Goal: Transaction & Acquisition: Purchase product/service

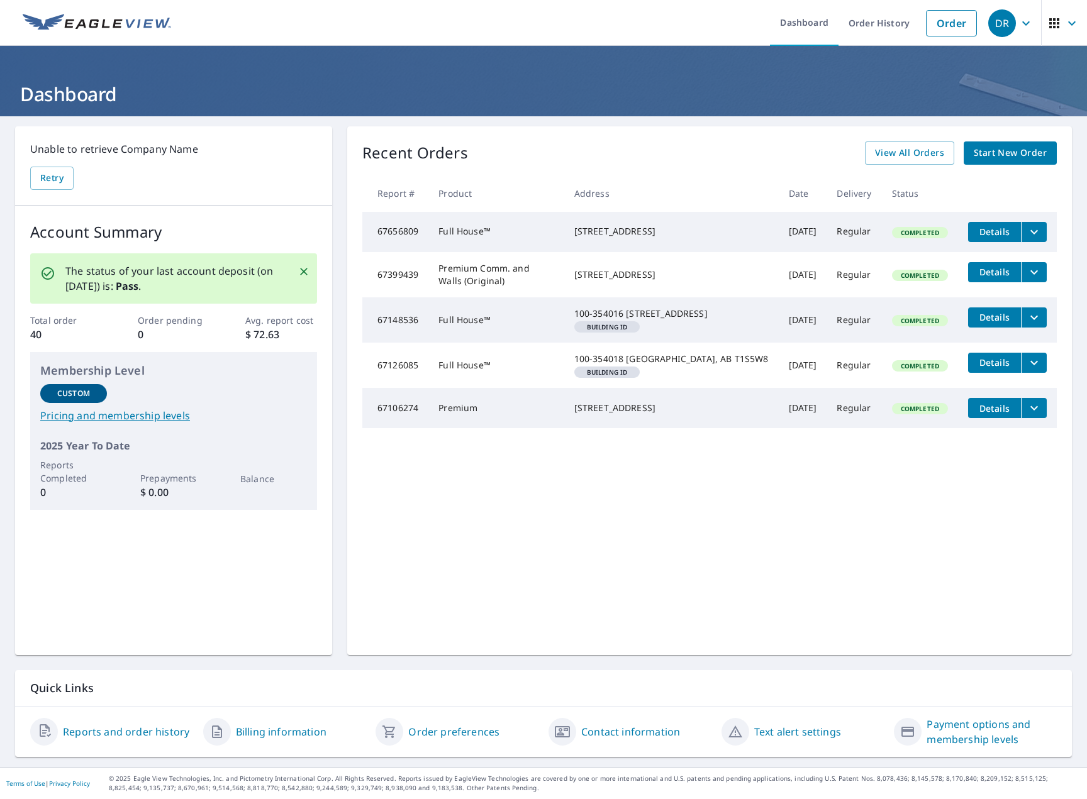
click at [980, 156] on span "Start New Order" at bounding box center [1010, 153] width 73 height 16
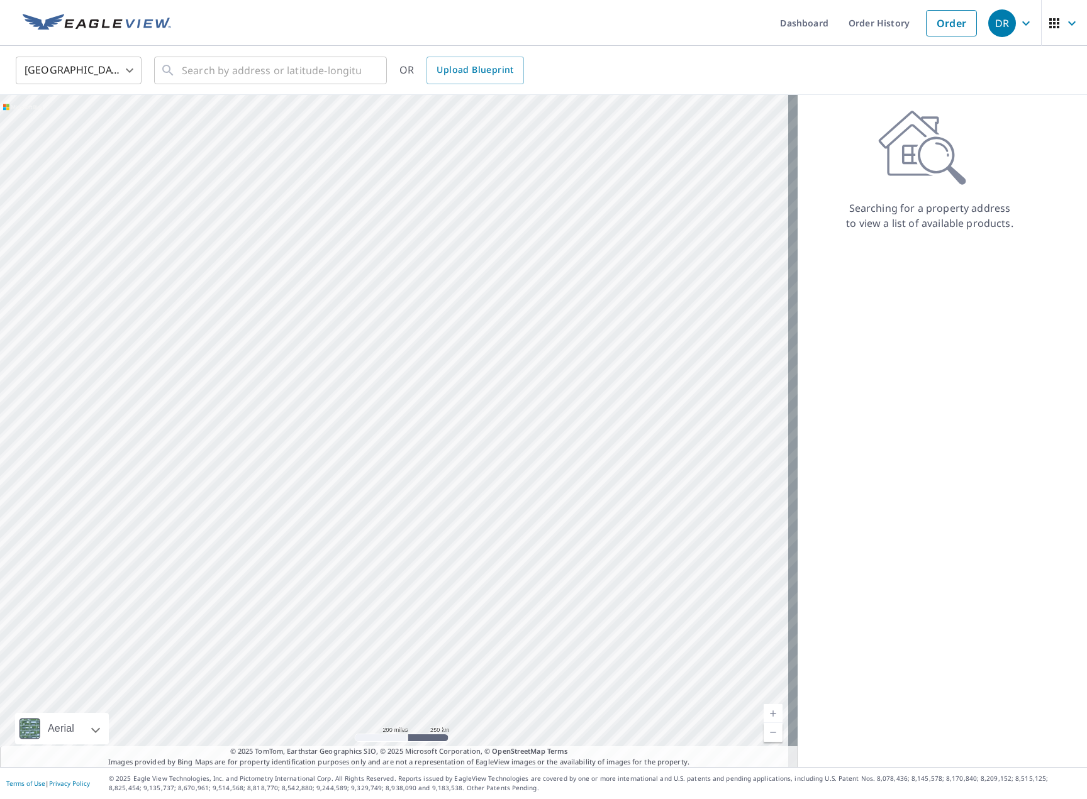
click at [45, 70] on body "DR DR Dashboard Order History Order DR United States US ​ ​ OR Upload Blueprint…" at bounding box center [543, 399] width 1087 height 799
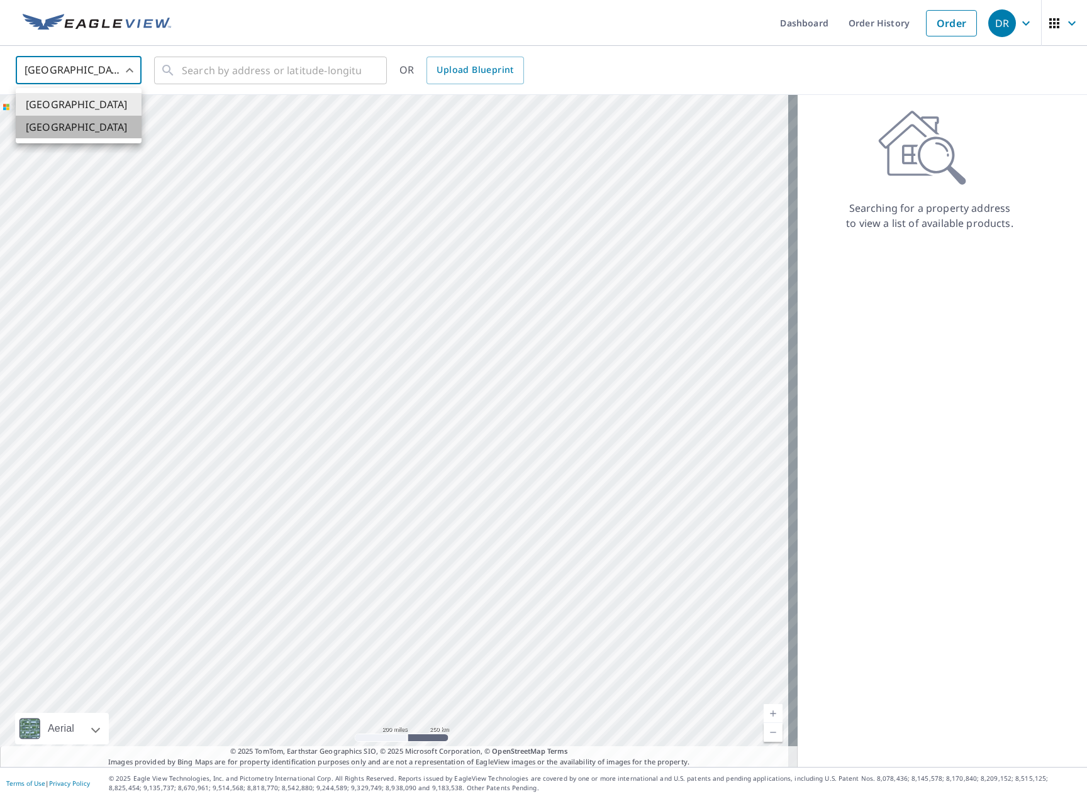
click at [70, 132] on li "[GEOGRAPHIC_DATA]" at bounding box center [79, 127] width 126 height 23
type input "CA"
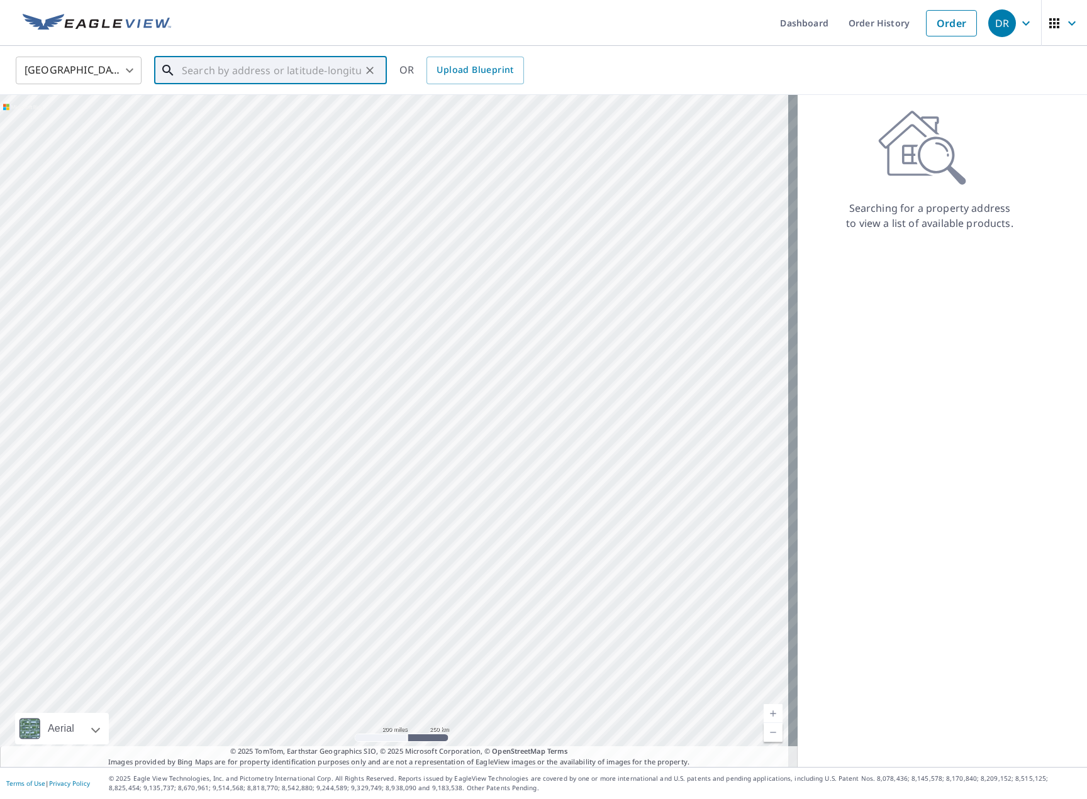
click at [197, 70] on input "text" at bounding box center [271, 70] width 179 height 35
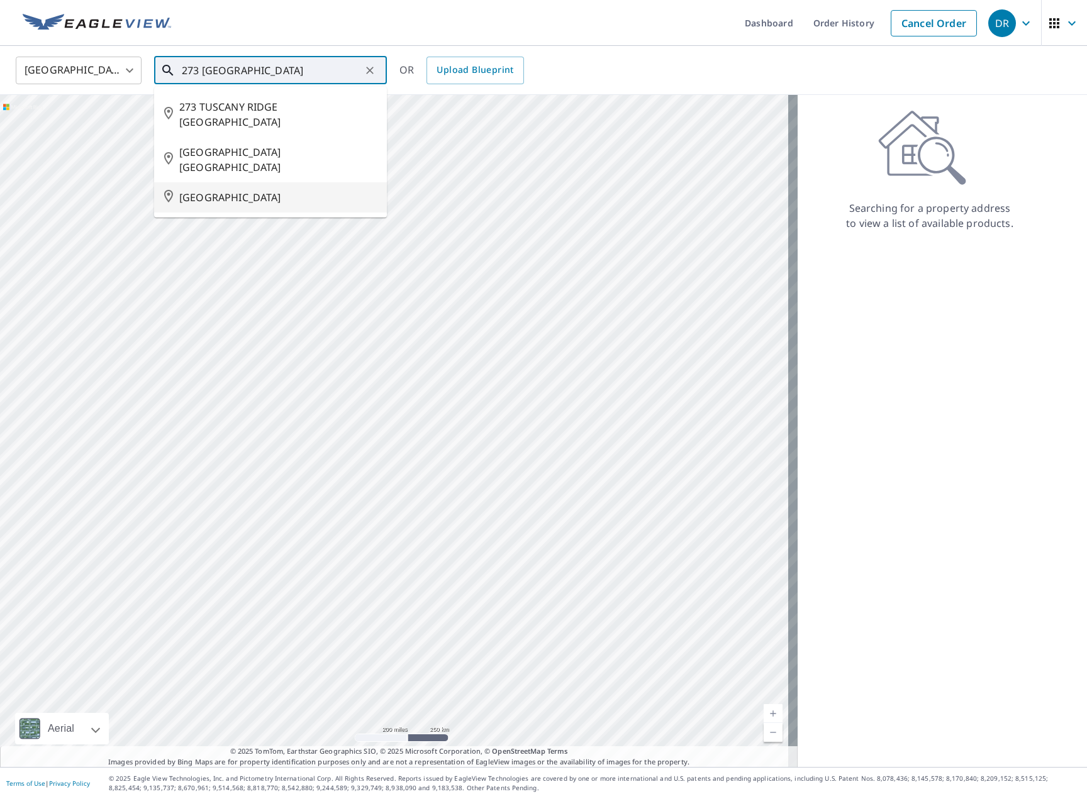
click at [274, 197] on span "[GEOGRAPHIC_DATA]" at bounding box center [277, 197] width 197 height 15
type input "[GEOGRAPHIC_DATA]"
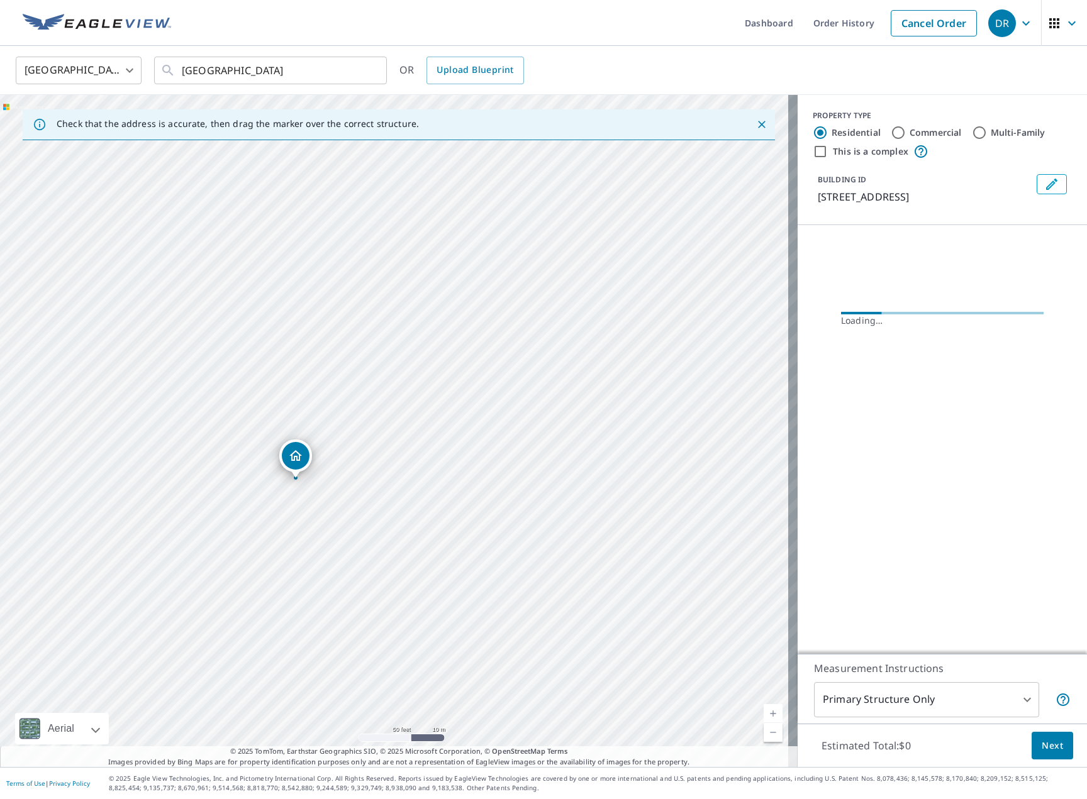
drag, startPoint x: 300, startPoint y: 446, endPoint x: 396, endPoint y: 428, distance: 97.3
click at [396, 428] on div "[GEOGRAPHIC_DATA]" at bounding box center [398, 431] width 797 height 672
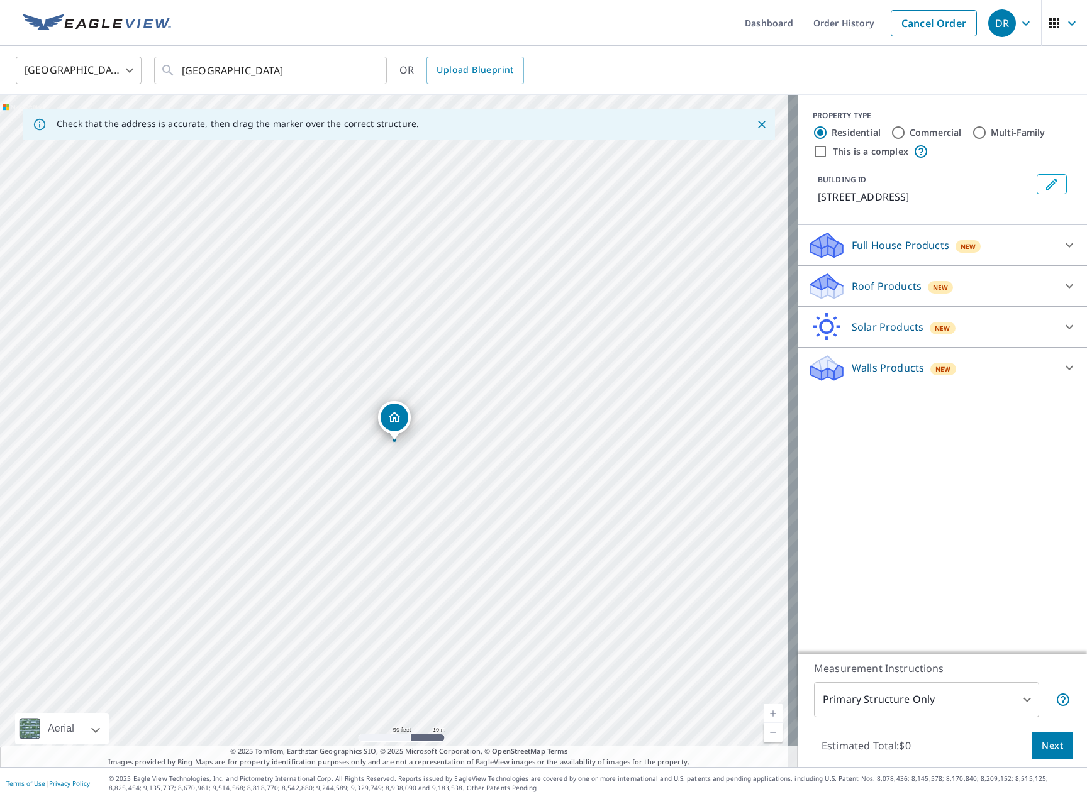
drag, startPoint x: 343, startPoint y: 472, endPoint x: 462, endPoint y: 429, distance: 126.3
click at [462, 429] on div "[GEOGRAPHIC_DATA]" at bounding box center [398, 431] width 797 height 672
click at [1062, 253] on icon at bounding box center [1069, 245] width 15 height 15
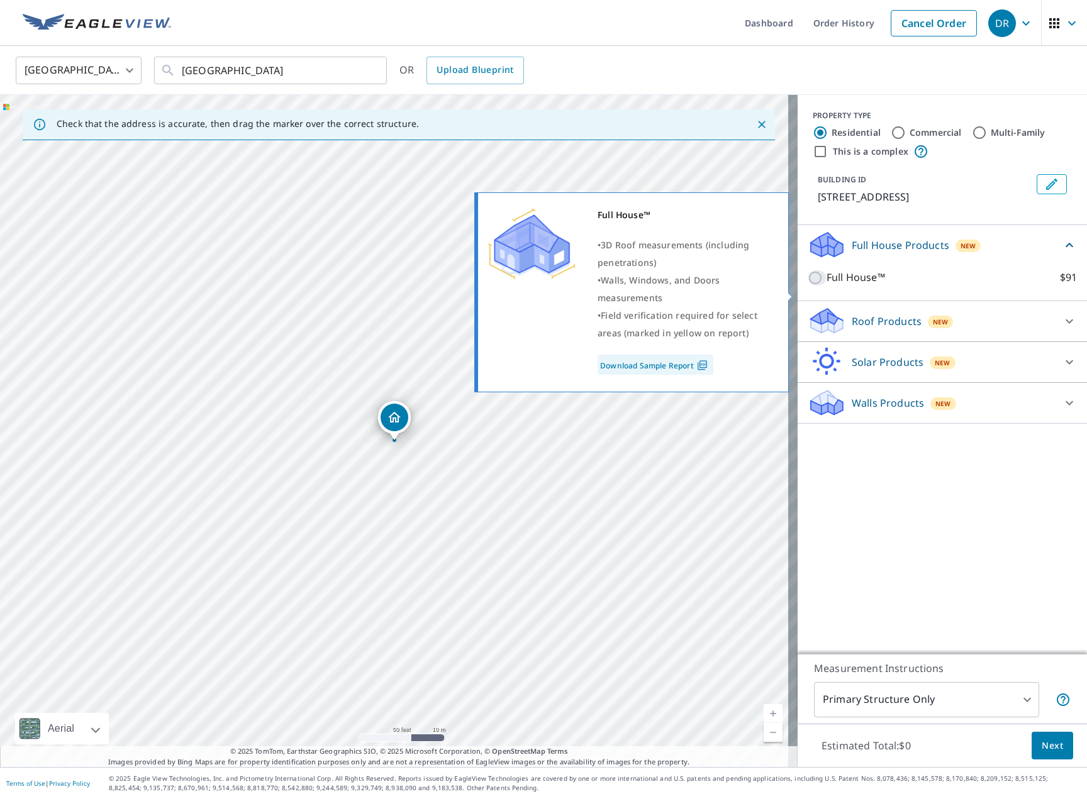
drag, startPoint x: 809, startPoint y: 295, endPoint x: 992, endPoint y: 403, distance: 212.3
click at [809, 286] on input "Full House™ $91" at bounding box center [817, 277] width 19 height 15
checkbox input "true"
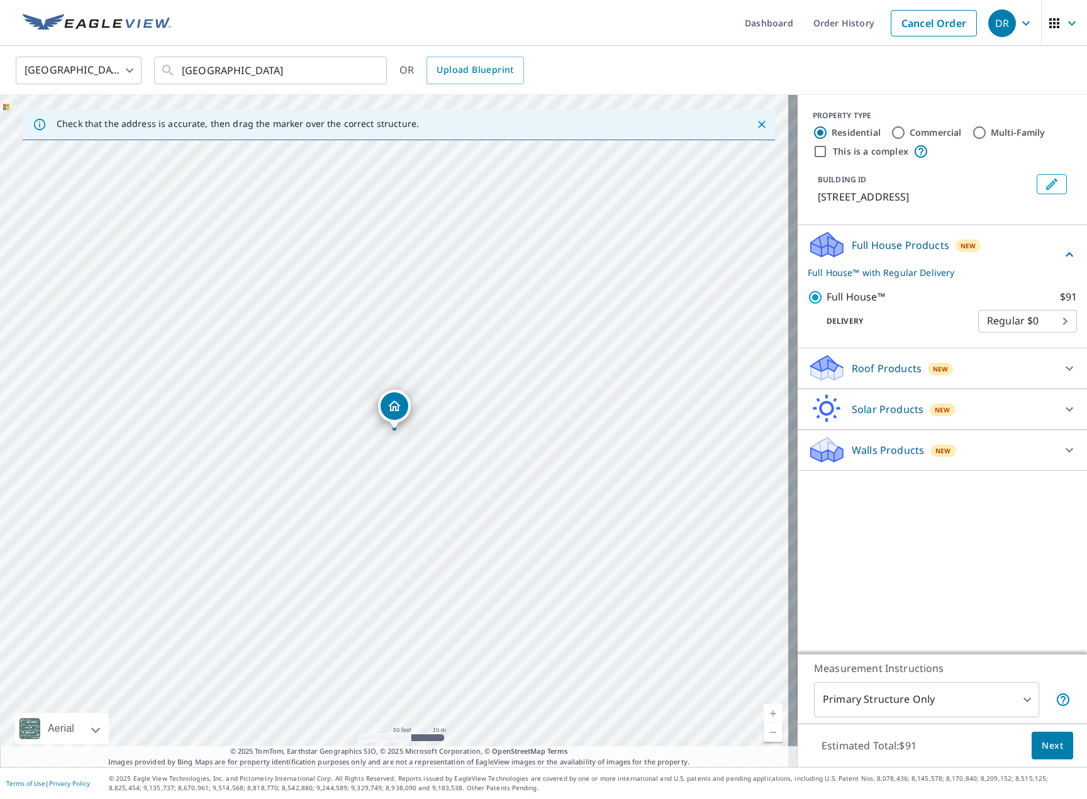
click at [1041, 751] on span "Next" at bounding box center [1051, 746] width 21 height 16
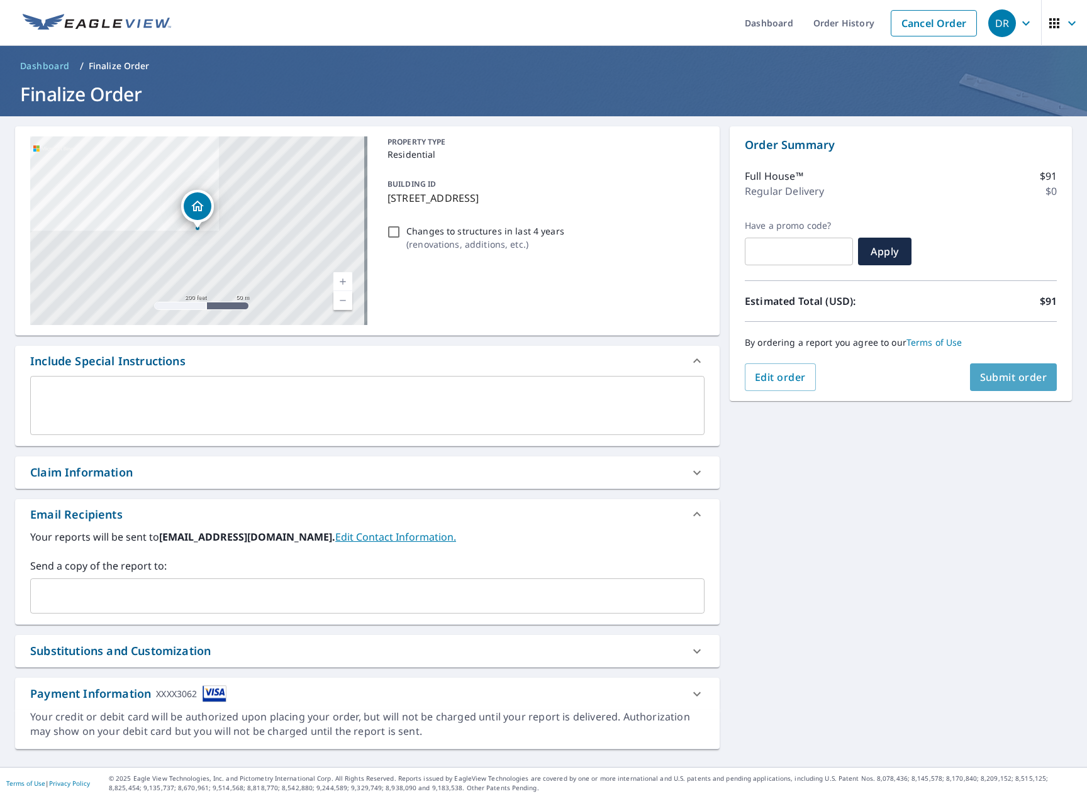
click at [1003, 385] on button "Submit order" at bounding box center [1013, 378] width 87 height 28
